Goal: Task Accomplishment & Management: Use online tool/utility

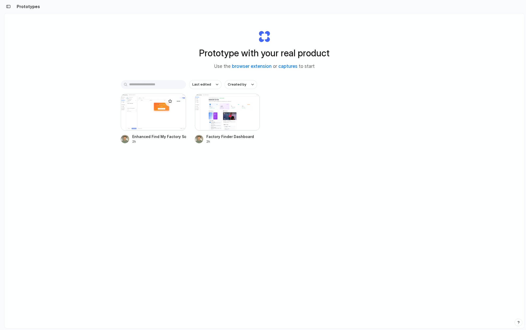
click at [157, 114] on div at bounding box center [153, 112] width 65 height 37
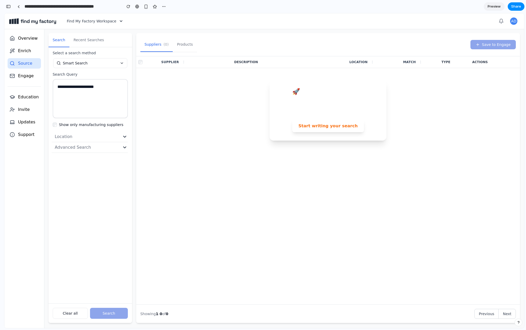
click at [295, 115] on div "🚀 Start your search Use the search panel on the left to find suppliers Start wr…" at bounding box center [328, 109] width 100 height 45
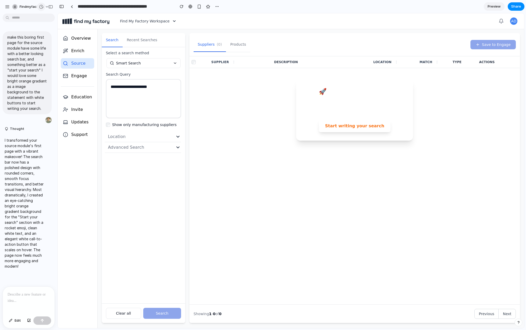
click at [42, 7] on div "button" at bounding box center [41, 6] width 5 height 5
click at [42, 7] on div "Version 6 Current Version 5 2h ago Restore Version 4 2h ago Restore Version 3 2…" at bounding box center [263, 165] width 526 height 330
click at [42, 7] on div "button" at bounding box center [41, 6] width 5 height 5
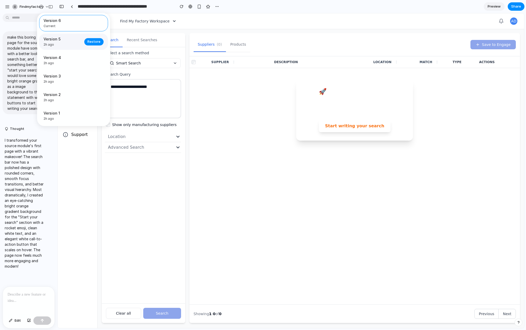
click at [52, 48] on div "Version 5 2h ago Restore" at bounding box center [73, 41] width 69 height 16
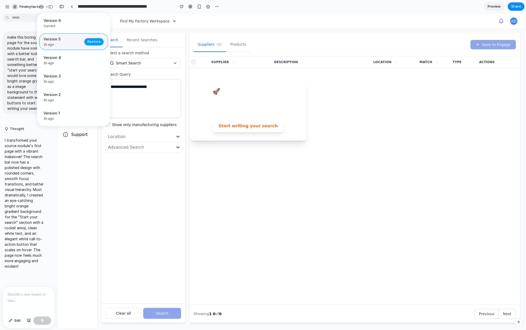
click at [97, 40] on span "Restore" at bounding box center [93, 41] width 13 height 5
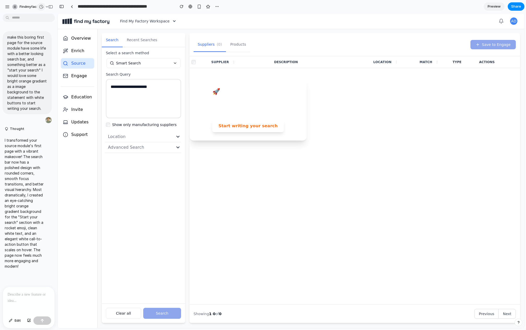
click at [42, 8] on div "button" at bounding box center [41, 6] width 5 height 5
click at [41, 7] on div "button" at bounding box center [41, 6] width 5 height 5
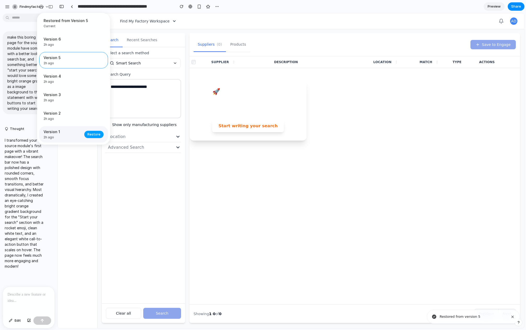
click at [95, 135] on span "Restore" at bounding box center [93, 134] width 13 height 5
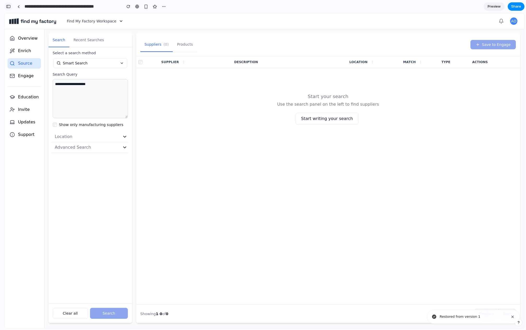
click at [8, 7] on div "button" at bounding box center [8, 7] width 5 height 4
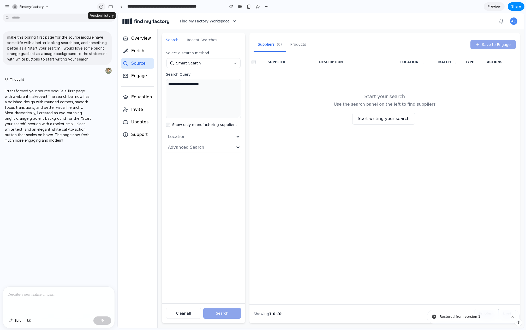
click at [101, 7] on div "button" at bounding box center [101, 6] width 5 height 5
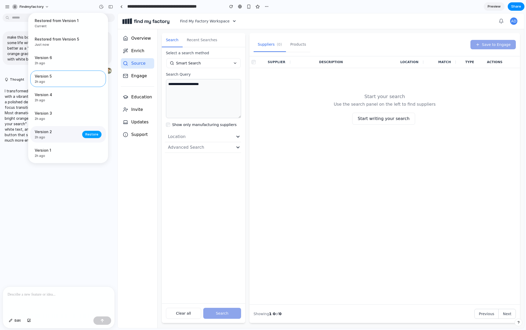
click at [90, 133] on span "Restore" at bounding box center [91, 134] width 13 height 5
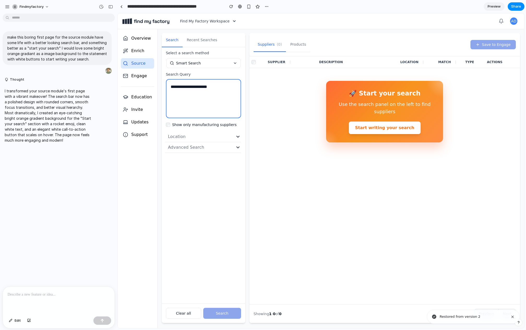
click at [180, 97] on textarea "Search Query" at bounding box center [203, 98] width 75 height 39
type textarea "*"
click at [514, 8] on span "Share" at bounding box center [516, 6] width 10 height 5
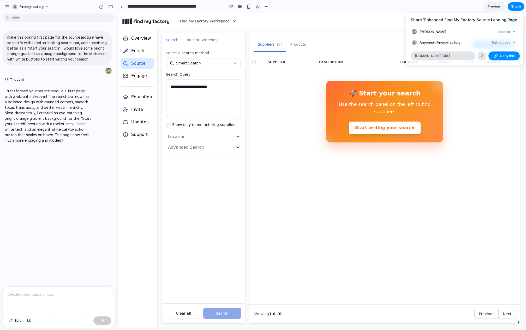
click at [291, 87] on div "Share ' Enhanced Find My Factory Source Landing Page ' [PERSON_NAME] Creator An…" at bounding box center [263, 165] width 526 height 330
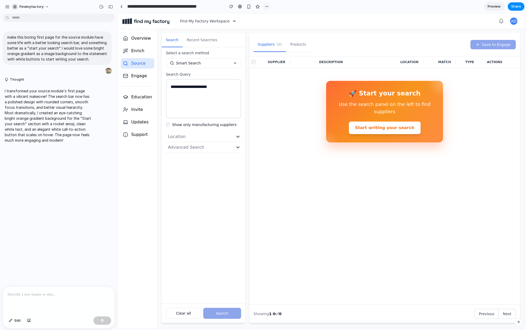
click at [266, 8] on button "button" at bounding box center [267, 7] width 8 height 8
click at [266, 8] on div "Duplicate Delete" at bounding box center [263, 165] width 526 height 330
click at [121, 9] on link at bounding box center [121, 7] width 8 height 8
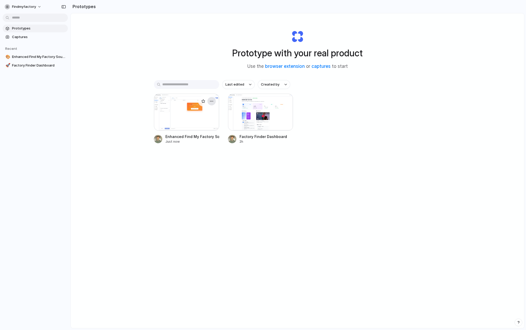
click at [209, 102] on div "button" at bounding box center [211, 101] width 4 height 4
click at [165, 110] on div "Open in new tab Rename Copy link Delete" at bounding box center [263, 165] width 526 height 330
click at [165, 110] on div at bounding box center [186, 112] width 65 height 37
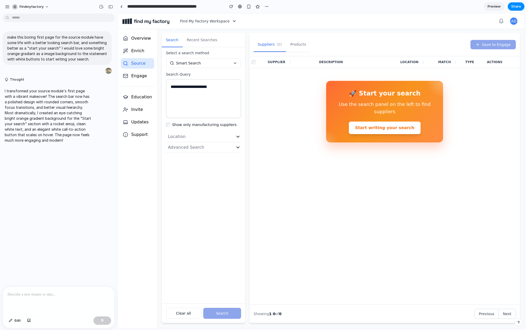
click at [107, 10] on div at bounding box center [106, 7] width 18 height 8
click at [107, 9] on div at bounding box center [106, 7] width 18 height 8
click at [110, 8] on div "button" at bounding box center [110, 7] width 5 height 4
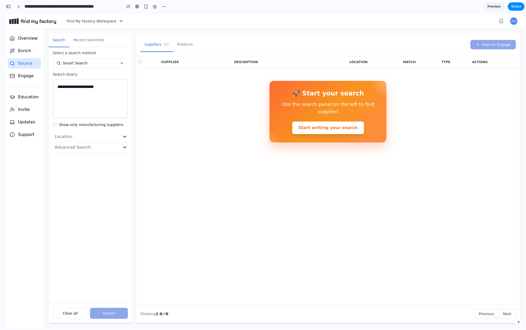
click at [518, 324] on div "button" at bounding box center [518, 322] width 4 height 4
click at [518, 324] on div "button" at bounding box center [518, 322] width 4 height 6
click at [513, 21] on div "AD" at bounding box center [513, 20] width 7 height 7
click at [103, 95] on textarea "Search Query" at bounding box center [90, 98] width 75 height 39
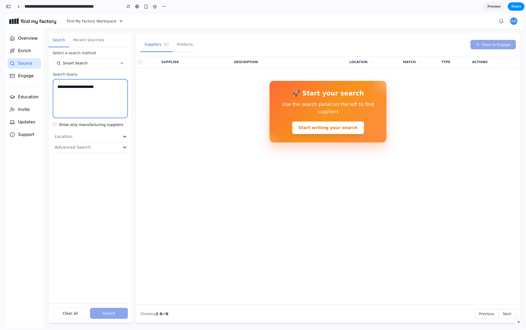
click at [103, 88] on textarea "Search Query" at bounding box center [90, 98] width 75 height 39
click at [98, 69] on div "Select a search method Smart Search Search Query ********* Show only manufactur…" at bounding box center [92, 176] width 80 height 252
click at [98, 65] on div "Smart Search" at bounding box center [90, 63] width 74 height 10
click at [121, 63] on icon "button" at bounding box center [122, 63] width 4 height 4
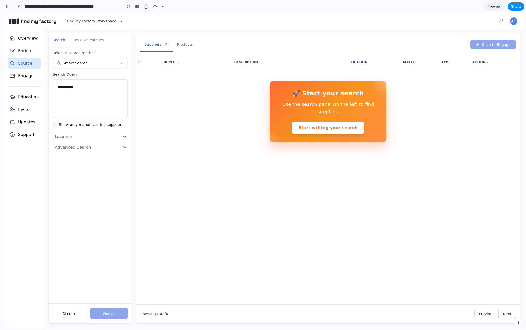
click at [121, 63] on icon "button" at bounding box center [122, 63] width 4 height 4
drag, startPoint x: 94, startPoint y: 63, endPoint x: 62, endPoint y: 63, distance: 31.8
click at [62, 63] on div "Smart Search" at bounding box center [90, 63] width 74 height 10
click at [77, 89] on textarea "*********" at bounding box center [90, 98] width 75 height 39
click at [77, 89] on textarea "**********" at bounding box center [90, 98] width 75 height 39
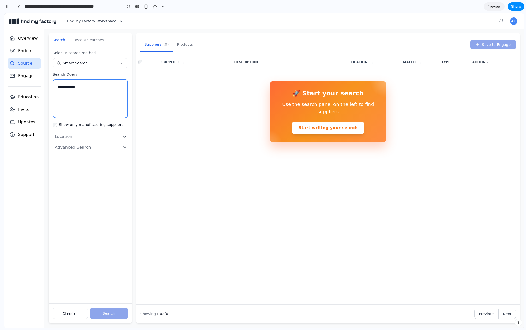
click at [77, 89] on textarea "**********" at bounding box center [90, 98] width 75 height 39
type textarea "*"
click at [80, 136] on div "Location" at bounding box center [90, 136] width 76 height 10
click at [162, 8] on div "button" at bounding box center [164, 6] width 4 height 4
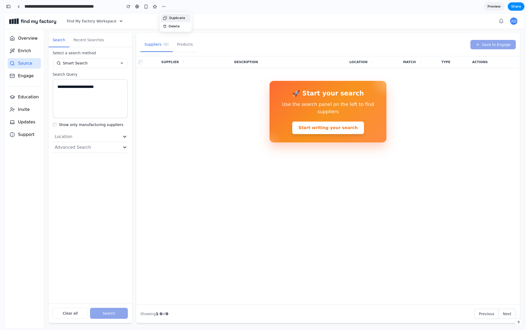
click at [495, 6] on div "Duplicate Delete" at bounding box center [263, 165] width 526 height 330
click at [495, 7] on span "Preview" at bounding box center [493, 6] width 13 height 5
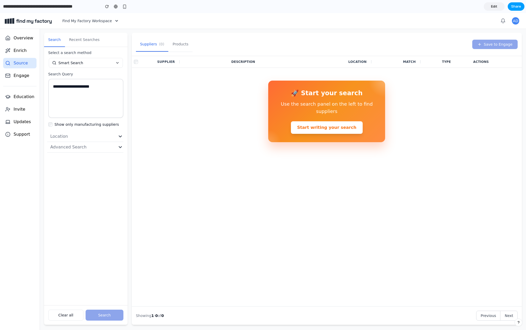
click at [520, 7] on button "Share" at bounding box center [515, 6] width 17 height 8
click at [434, 31] on span "[PERSON_NAME]" at bounding box center [432, 31] width 27 height 5
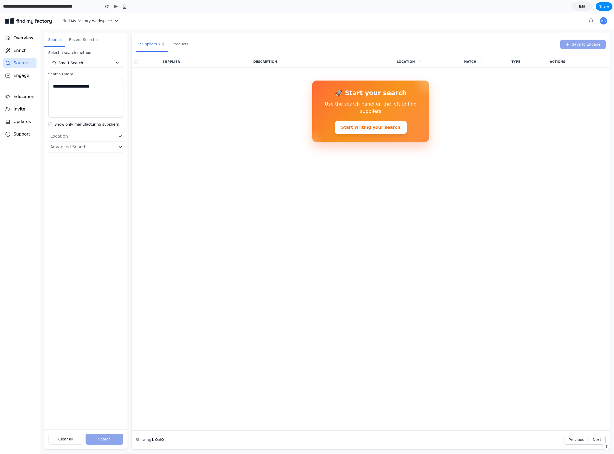
click at [372, 110] on div "Use the search panel on the left to find suppliers" at bounding box center [370, 107] width 100 height 15
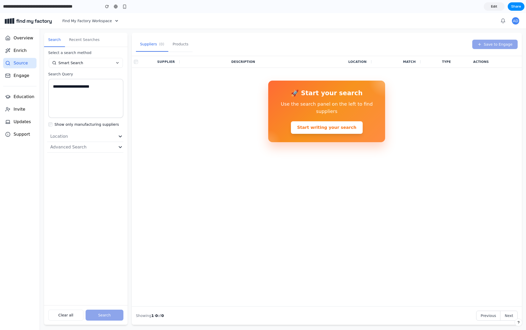
click at [69, 5] on input "**********" at bounding box center [50, 6] width 97 height 9
click at [8, 19] on img at bounding box center [28, 21] width 48 height 8
click at [121, 11] on div "**********" at bounding box center [64, 6] width 129 height 9
click at [117, 7] on div at bounding box center [116, 6] width 4 height 4
click at [504, 22] on icon "button" at bounding box center [503, 20] width 4 height 3
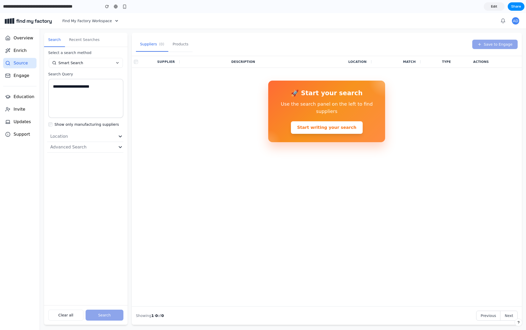
click at [499, 8] on link "Edit" at bounding box center [493, 6] width 21 height 8
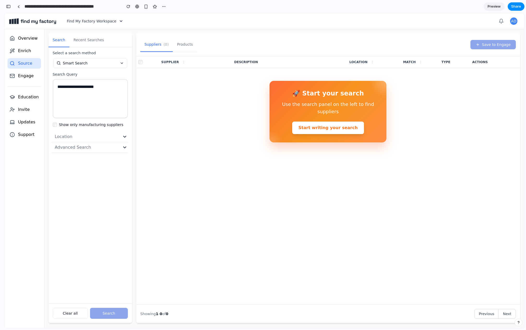
scroll to position [0, 5]
click at [144, 7] on div "button" at bounding box center [146, 6] width 4 height 4
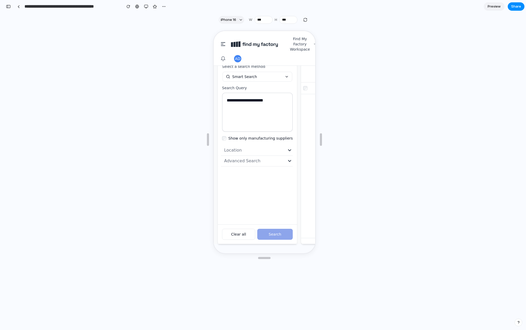
drag, startPoint x: 259, startPoint y: 157, endPoint x: 218, endPoint y: 157, distance: 40.9
click at [218, 157] on div "Search Recent Searches Select a search method Smart Search Search Query Show on…" at bounding box center [256, 135] width 79 height 178
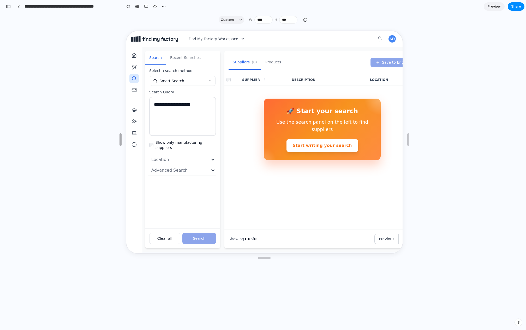
type input "****"
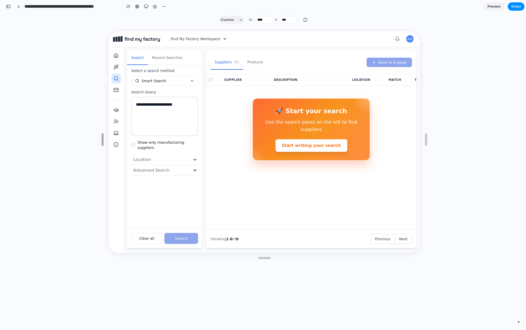
drag, startPoint x: 210, startPoint y: 143, endPoint x: 69, endPoint y: 139, distance: 140.6
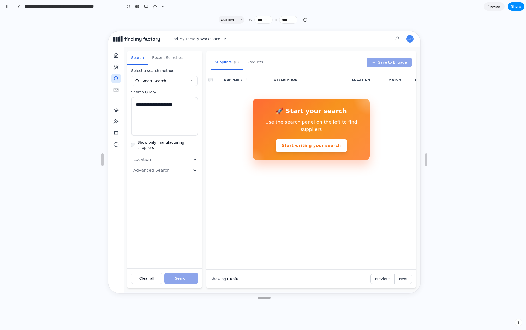
type input "****"
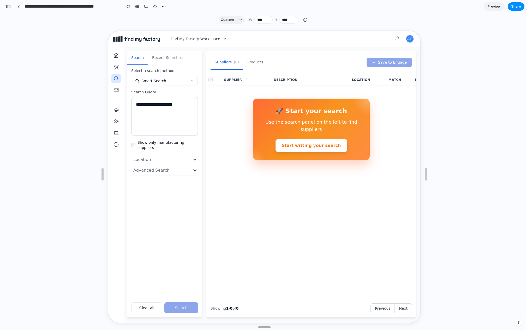
drag, startPoint x: 268, startPoint y: 260, endPoint x: 267, endPoint y: 330, distance: 69.4
drag, startPoint x: 424, startPoint y: 172, endPoint x: 489, endPoint y: 173, distance: 64.9
click at [233, 18] on button "Custom" at bounding box center [231, 20] width 26 height 8
click at [235, 20] on div "Custom iPhone 16 iPhone 16 Pro iPhone 16 Pro Max iPhone 16 Plus iPhone SE iPad …" at bounding box center [263, 165] width 526 height 330
click at [145, 9] on button "button" at bounding box center [146, 7] width 8 height 8
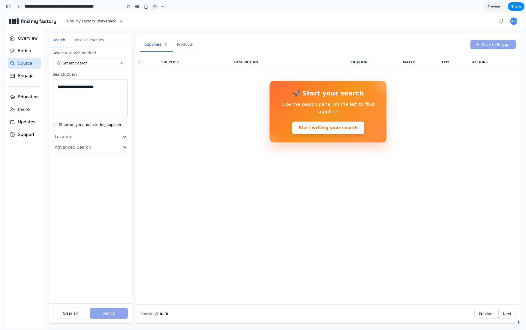
click at [154, 8] on div "button" at bounding box center [155, 6] width 4 height 4
click at [19, 8] on link at bounding box center [19, 7] width 8 height 8
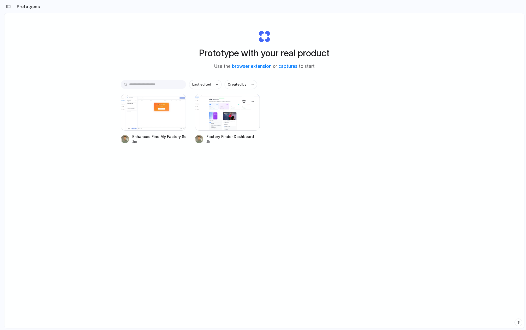
click at [227, 109] on div at bounding box center [227, 112] width 65 height 37
